Goal: Transaction & Acquisition: Book appointment/travel/reservation

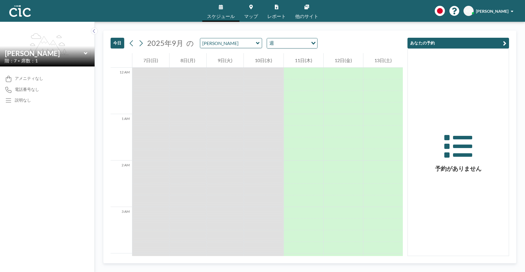
scroll to position [930, 0]
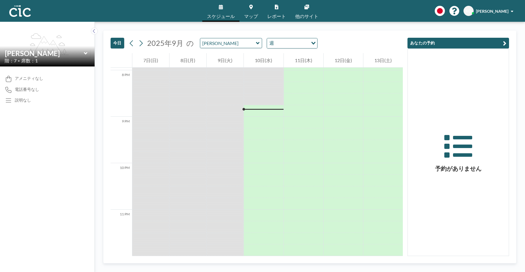
click at [433, 43] on button "あなたの予約" at bounding box center [459, 43] width 102 height 11
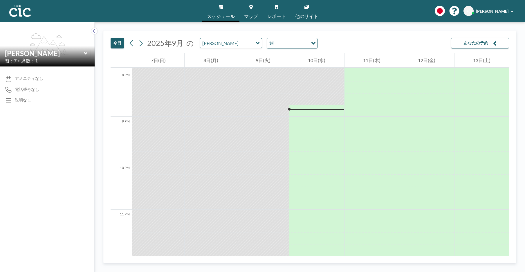
click at [484, 46] on button "あなたの予約" at bounding box center [480, 43] width 58 height 11
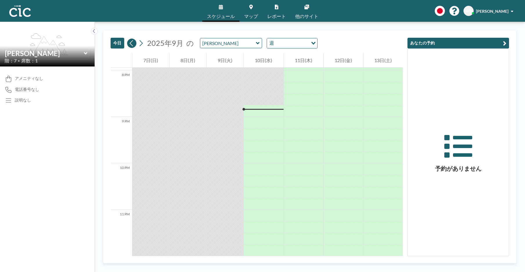
click at [132, 44] on icon at bounding box center [132, 43] width 6 height 9
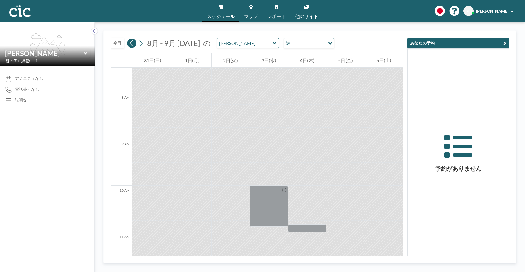
scroll to position [360, 0]
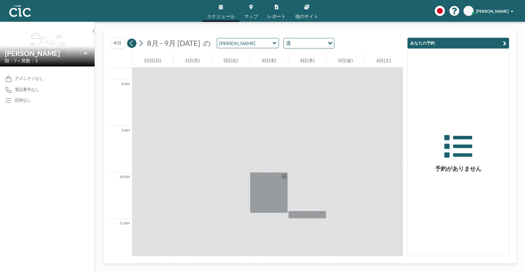
click at [132, 44] on icon at bounding box center [132, 43] width 6 height 9
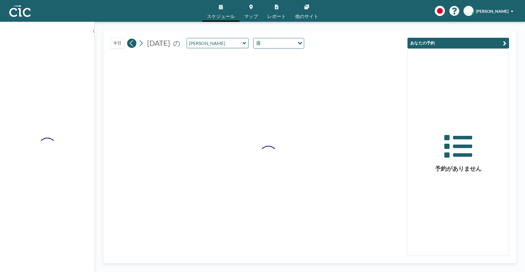
click at [132, 44] on icon at bounding box center [132, 43] width 6 height 9
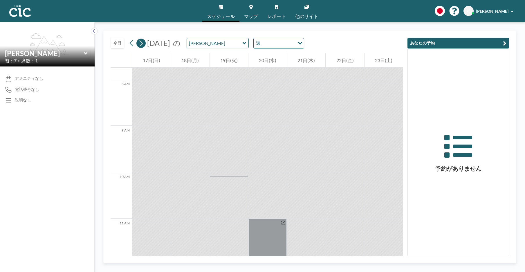
click at [142, 46] on icon at bounding box center [141, 43] width 6 height 9
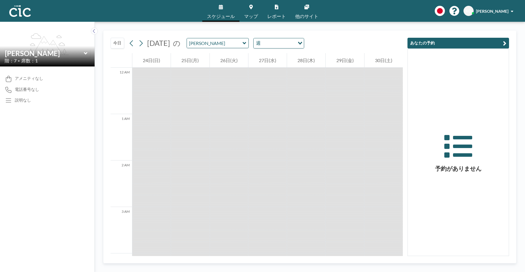
scroll to position [402, 0]
click at [234, 45] on input "text" at bounding box center [215, 43] width 56 height 10
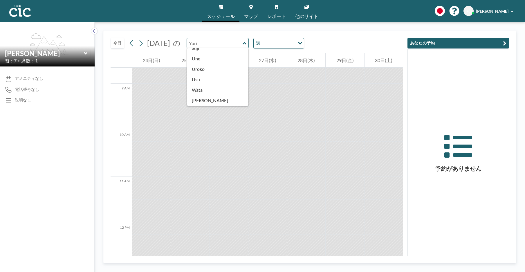
scroll to position [322, 0]
type input "Une"
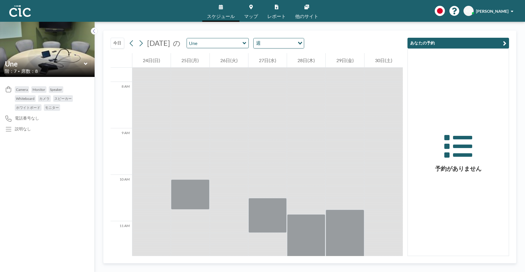
scroll to position [360, 0]
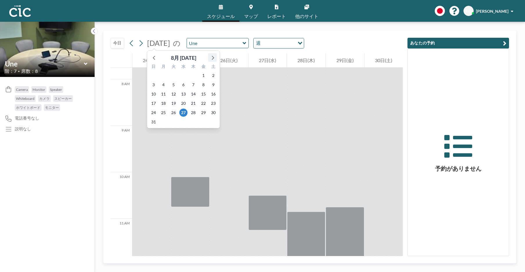
click at [210, 56] on icon at bounding box center [213, 58] width 8 height 8
click at [213, 53] on div at bounding box center [212, 57] width 9 height 9
click at [196, 84] on span "9" at bounding box center [193, 85] width 8 height 8
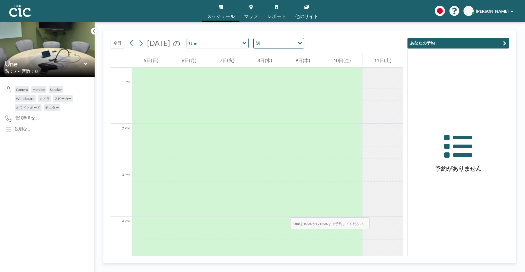
scroll to position [605, 0]
drag, startPoint x: 291, startPoint y: 197, endPoint x: 296, endPoint y: 92, distance: 104.9
click at [296, 92] on div at bounding box center [303, 19] width 38 height 1115
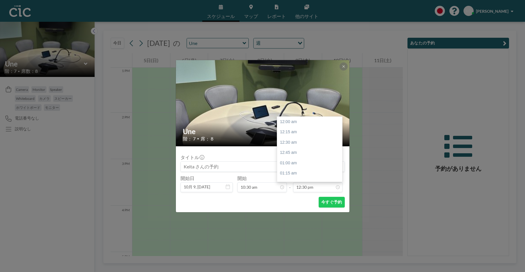
scroll to position [517, 0]
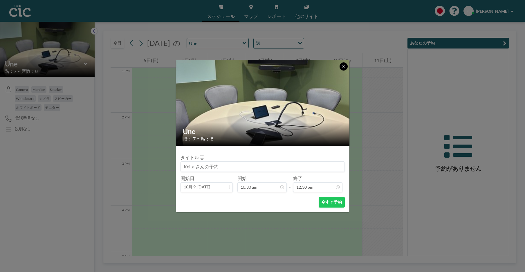
click at [346, 65] on button at bounding box center [344, 66] width 8 height 8
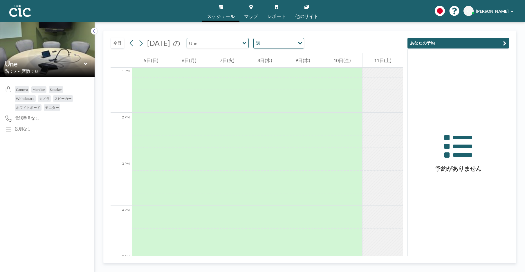
click at [215, 46] on input "text" at bounding box center [215, 43] width 56 height 10
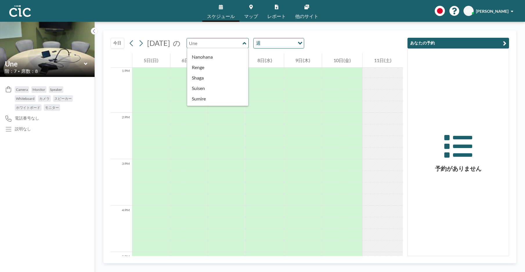
scroll to position [208, 0]
type input "う"
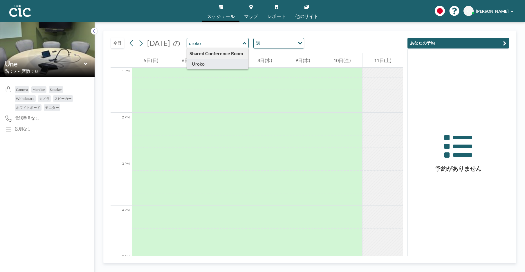
type input "Uroko"
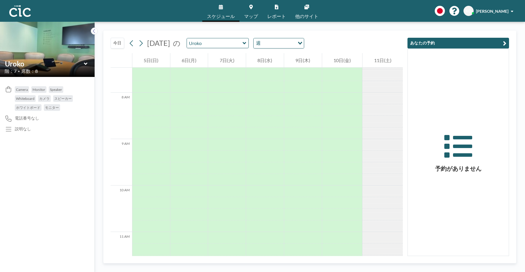
scroll to position [360, 0]
click at [305, 201] on div at bounding box center [303, 201] width 38 height 12
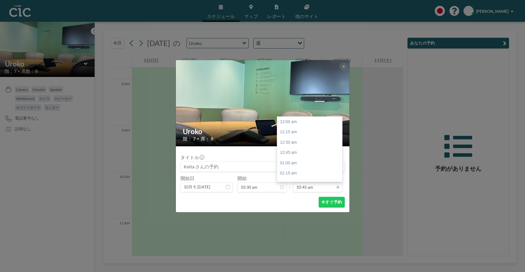
scroll to position [444, 0]
click at [303, 188] on input "10:45 am" at bounding box center [317, 187] width 49 height 10
click at [291, 158] on div "12:30 pm" at bounding box center [311, 159] width 68 height 10
type input "12:30 pm"
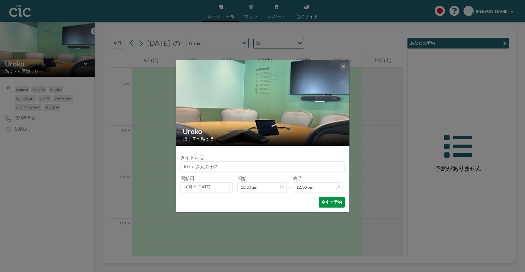
scroll to position [517, 0]
click at [329, 204] on button "今すぐ予約" at bounding box center [332, 202] width 26 height 11
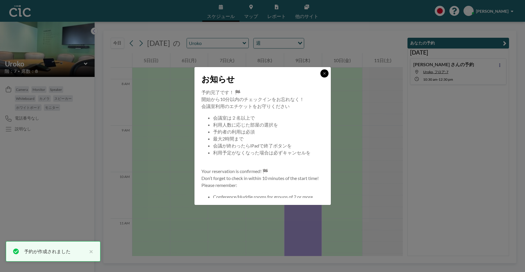
click at [322, 73] on button at bounding box center [325, 73] width 8 height 8
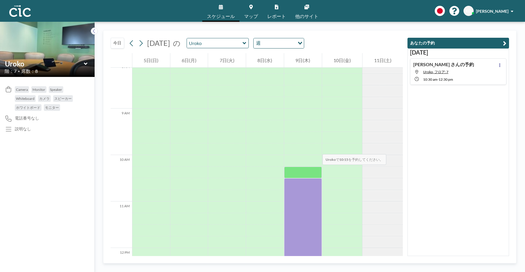
scroll to position [398, 0]
